Goal: Book appointment/travel/reservation

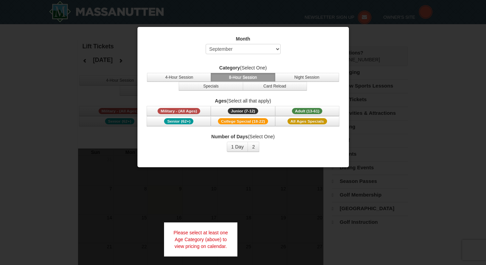
select select "9"
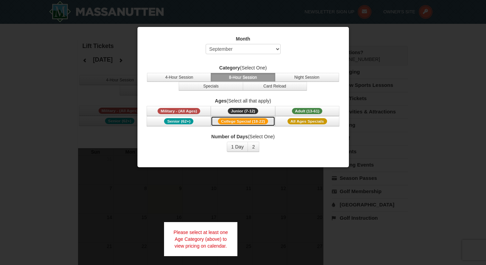
click at [251, 126] on button "College Special (18-22)" at bounding box center [243, 121] width 64 height 10
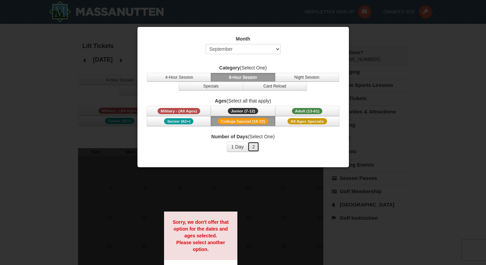
click at [256, 146] on button "2" at bounding box center [254, 147] width 12 height 10
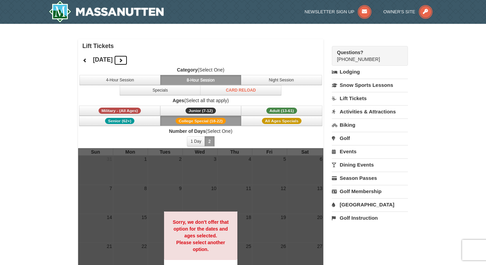
click at [123, 59] on icon at bounding box center [120, 60] width 5 height 5
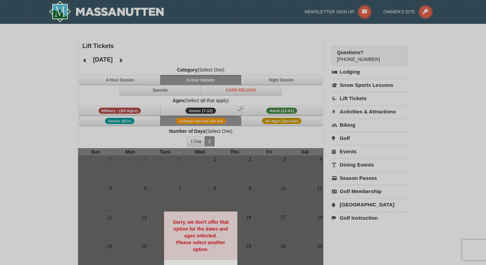
click at [147, 59] on div at bounding box center [243, 132] width 486 height 265
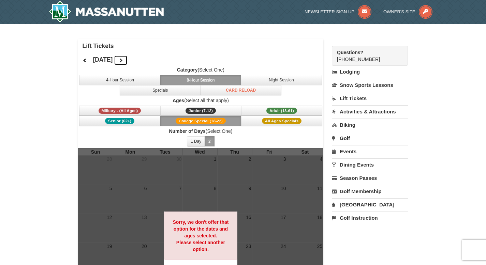
click at [123, 61] on icon at bounding box center [120, 60] width 5 height 5
click at [123, 60] on icon at bounding box center [120, 60] width 5 height 5
click at [128, 60] on button at bounding box center [121, 60] width 14 height 10
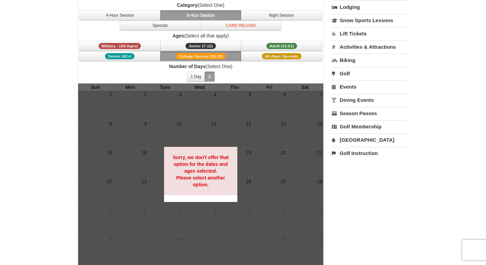
scroll to position [77, 0]
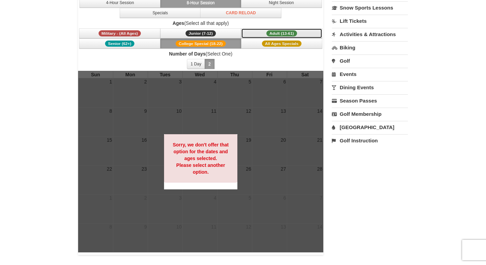
click at [271, 33] on span "Adult (13-61)" at bounding box center [281, 33] width 31 height 6
click at [192, 64] on button "1 Day" at bounding box center [196, 64] width 18 height 10
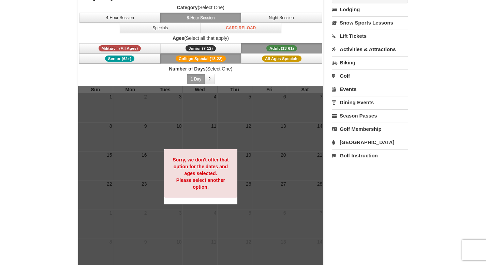
scroll to position [61, 0]
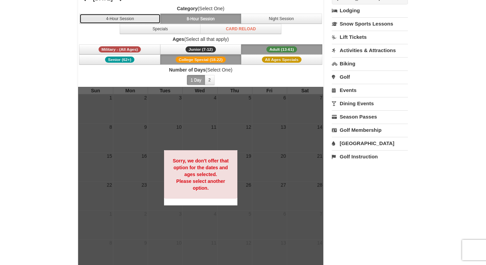
click at [134, 20] on button "4-Hour Session" at bounding box center [119, 19] width 81 height 10
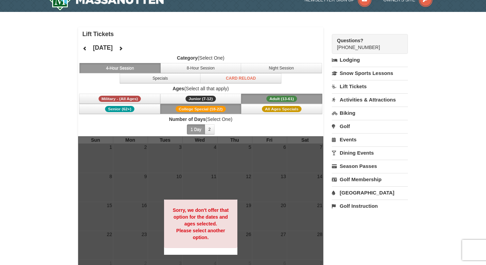
scroll to position [14, 0]
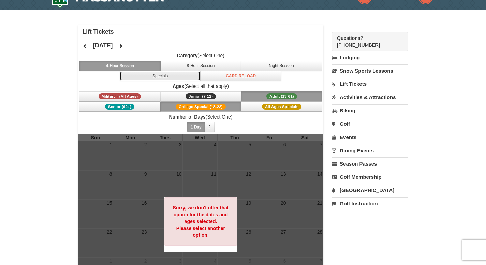
click at [161, 79] on button "Specials" at bounding box center [160, 76] width 81 height 10
click at [130, 62] on button "4-Hour Session" at bounding box center [119, 66] width 81 height 10
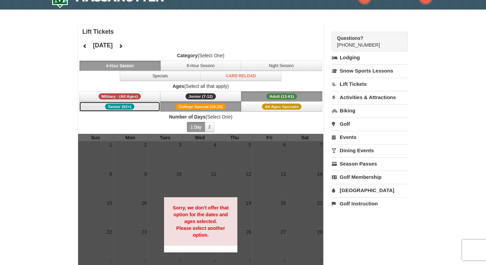
click at [129, 111] on button "Senior (62+)" at bounding box center [119, 107] width 81 height 10
click at [213, 131] on button "2" at bounding box center [210, 127] width 10 height 10
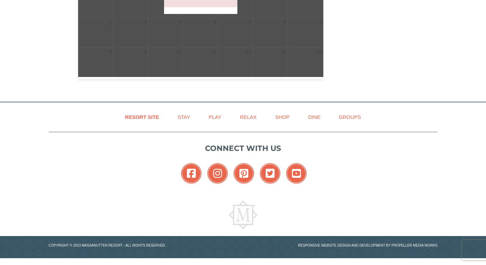
scroll to position [0, 0]
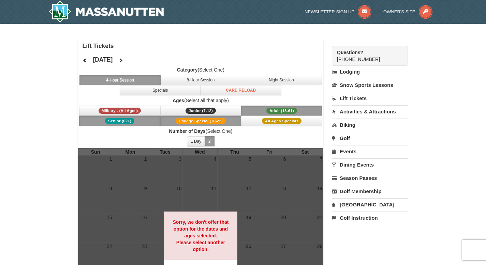
click at [341, 97] on link "Lift Tickets" at bounding box center [370, 98] width 76 height 13
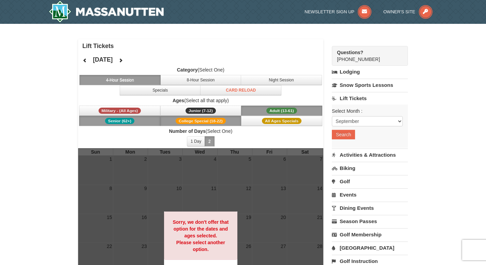
click at [354, 127] on div "Select Month : Please format dates MM/DD/YYYY September October November Decemb…" at bounding box center [370, 126] width 76 height 43
click at [357, 121] on select "September October November December January February March April May June July …" at bounding box center [367, 121] width 71 height 10
select select "2"
click at [332, 116] on select "September October November December January February March April May June July …" at bounding box center [367, 121] width 71 height 10
click at [347, 139] on button "Search" at bounding box center [343, 135] width 23 height 10
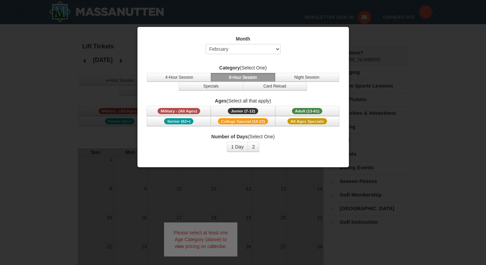
select select "2"
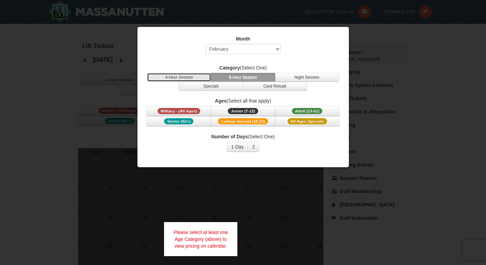
click at [189, 75] on button "4-Hour Session" at bounding box center [179, 77] width 64 height 9
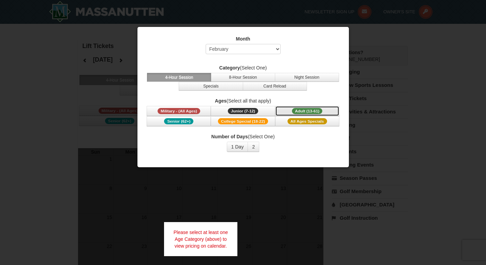
click at [311, 113] on span "Adult (13-61)" at bounding box center [307, 111] width 31 height 6
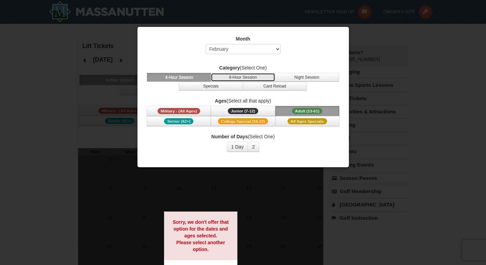
click at [253, 76] on button "8-Hour Session" at bounding box center [243, 77] width 64 height 9
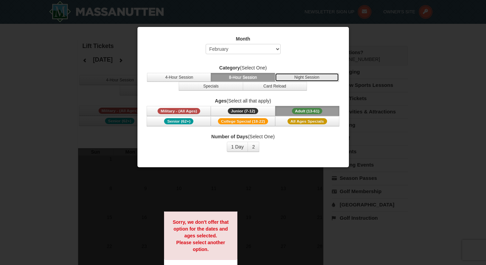
click at [296, 75] on button "Night Session" at bounding box center [307, 77] width 64 height 9
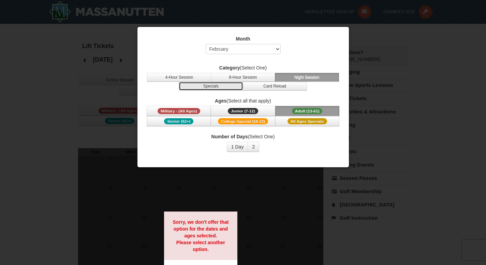
click at [238, 83] on button "Specials" at bounding box center [211, 86] width 64 height 9
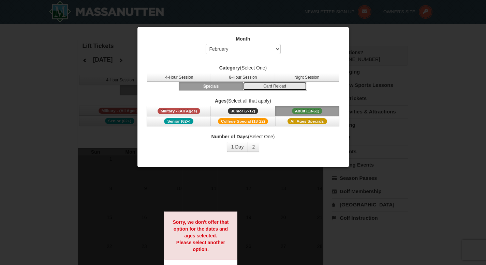
click at [265, 89] on button "Card Reload" at bounding box center [275, 86] width 64 height 9
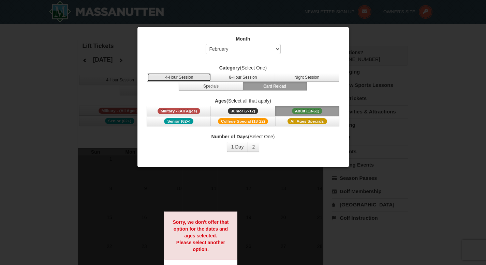
click at [190, 74] on button "4-Hour Session" at bounding box center [179, 77] width 64 height 9
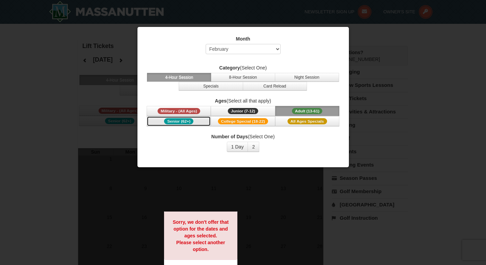
click at [206, 118] on button "Senior (62+)" at bounding box center [179, 121] width 64 height 10
click at [257, 149] on button "2" at bounding box center [254, 147] width 12 height 10
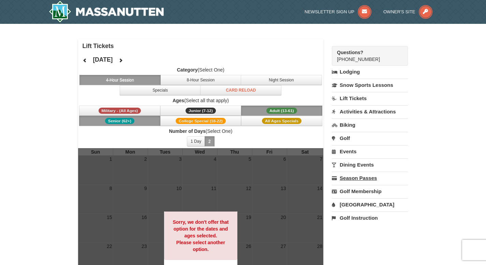
click at [363, 176] on link "Season Passes" at bounding box center [370, 178] width 76 height 13
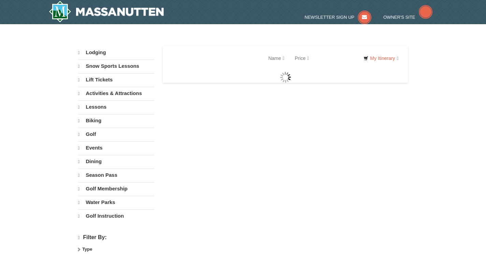
select select "9"
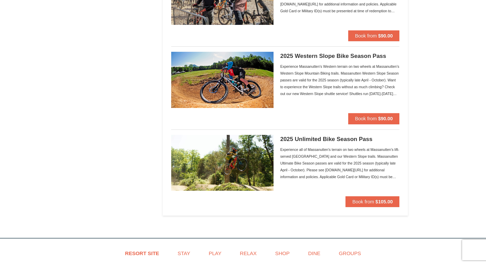
scroll to position [705, 0]
